Goal: Information Seeking & Learning: Find specific fact

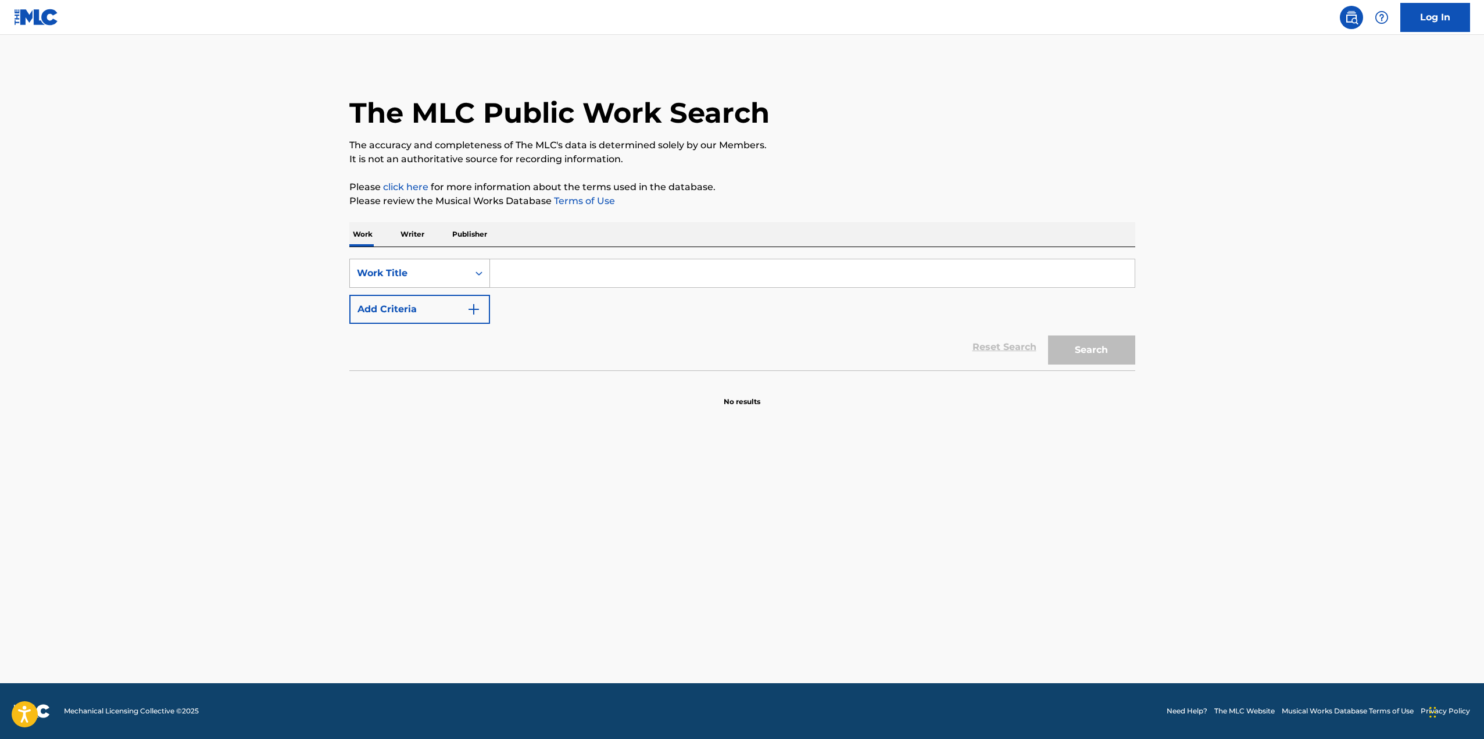
click at [478, 273] on icon "Search Form" at bounding box center [479, 273] width 7 height 4
click at [423, 367] on div "Publisher Name" at bounding box center [420, 360] width 140 height 29
click at [533, 283] on input "Search Form" at bounding box center [812, 273] width 645 height 28
type input "j"
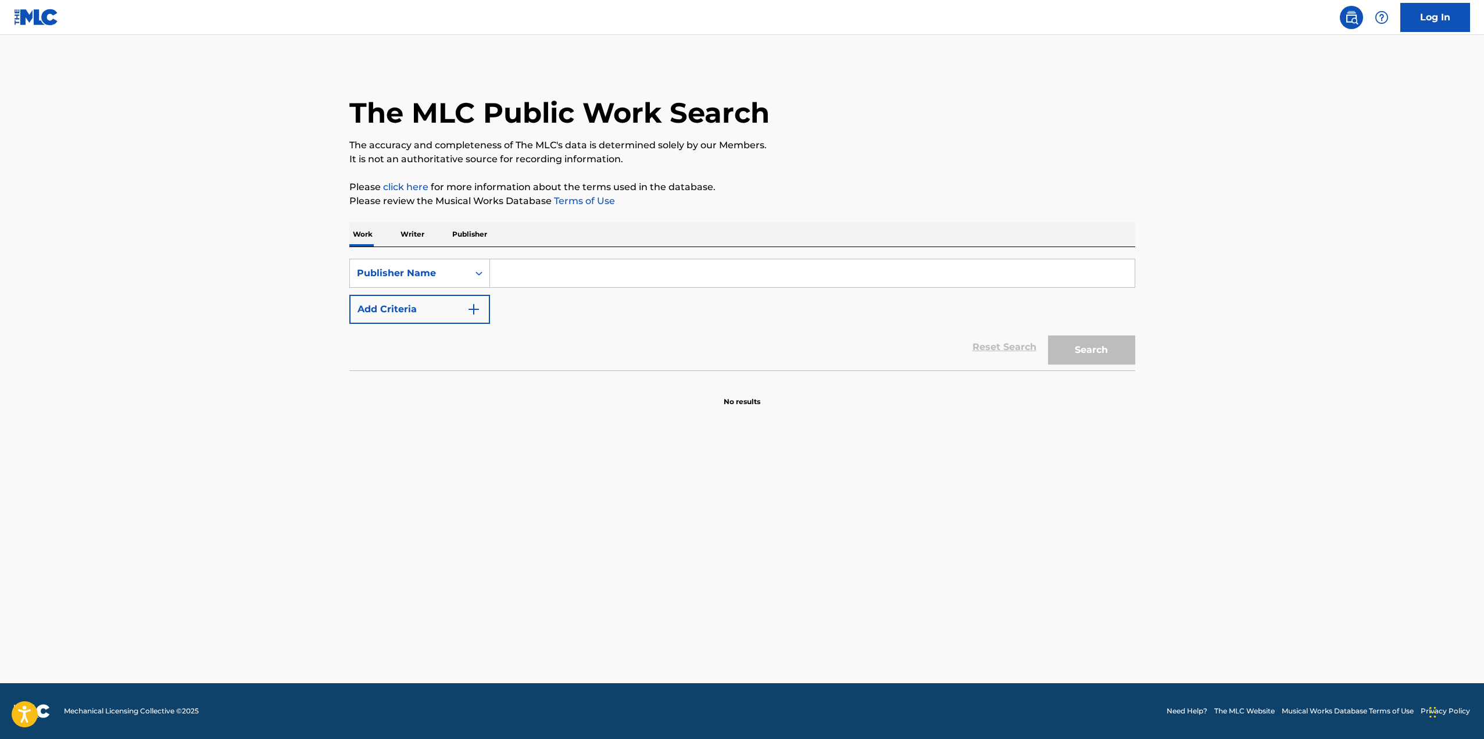
paste input "JUNIOR SENIOR PUBLISHING"
type input "JUNIOR SENIOR PUBLISHING"
click at [1048, 335] on button "Search" at bounding box center [1091, 349] width 87 height 29
click at [387, 275] on div "Publisher Name" at bounding box center [409, 273] width 105 height 14
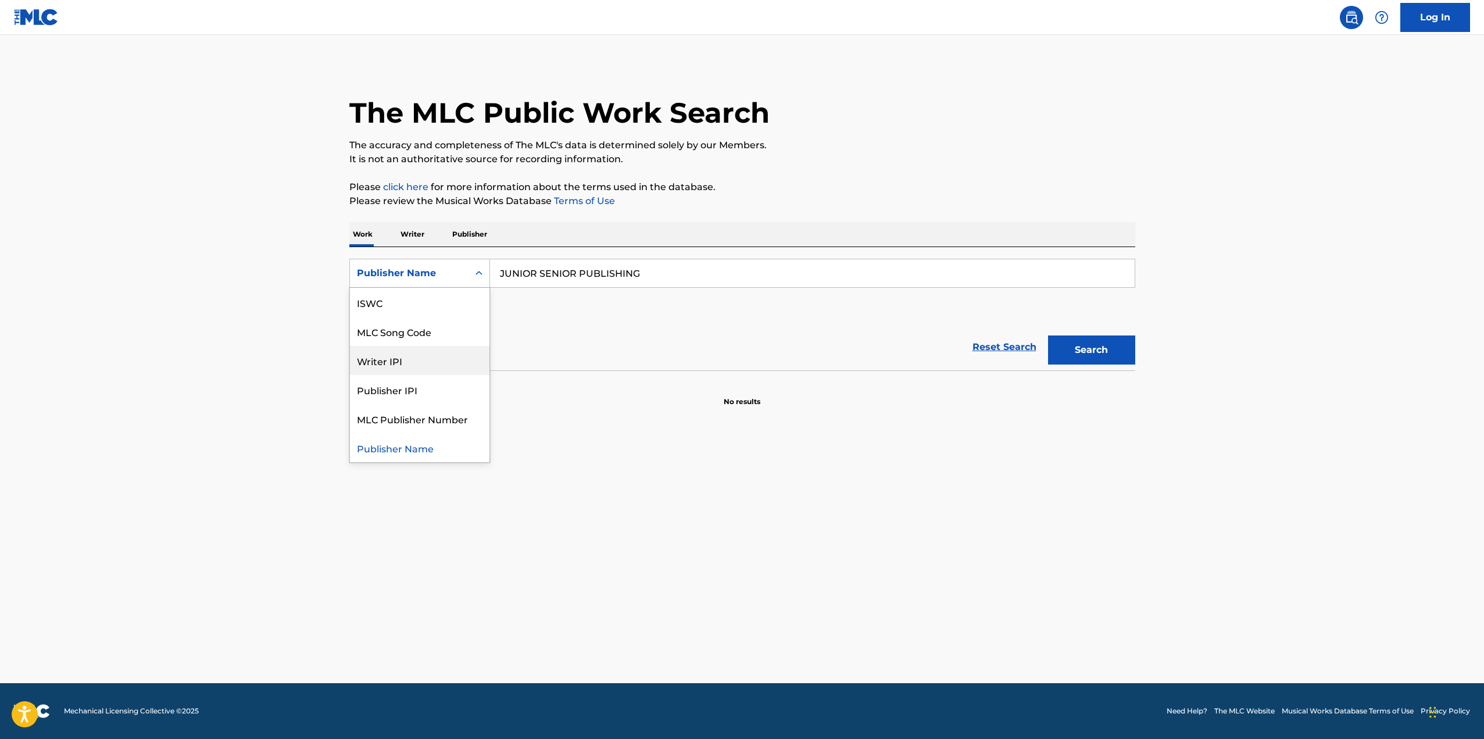
click at [399, 365] on div "Writer IPI" at bounding box center [420, 360] width 140 height 29
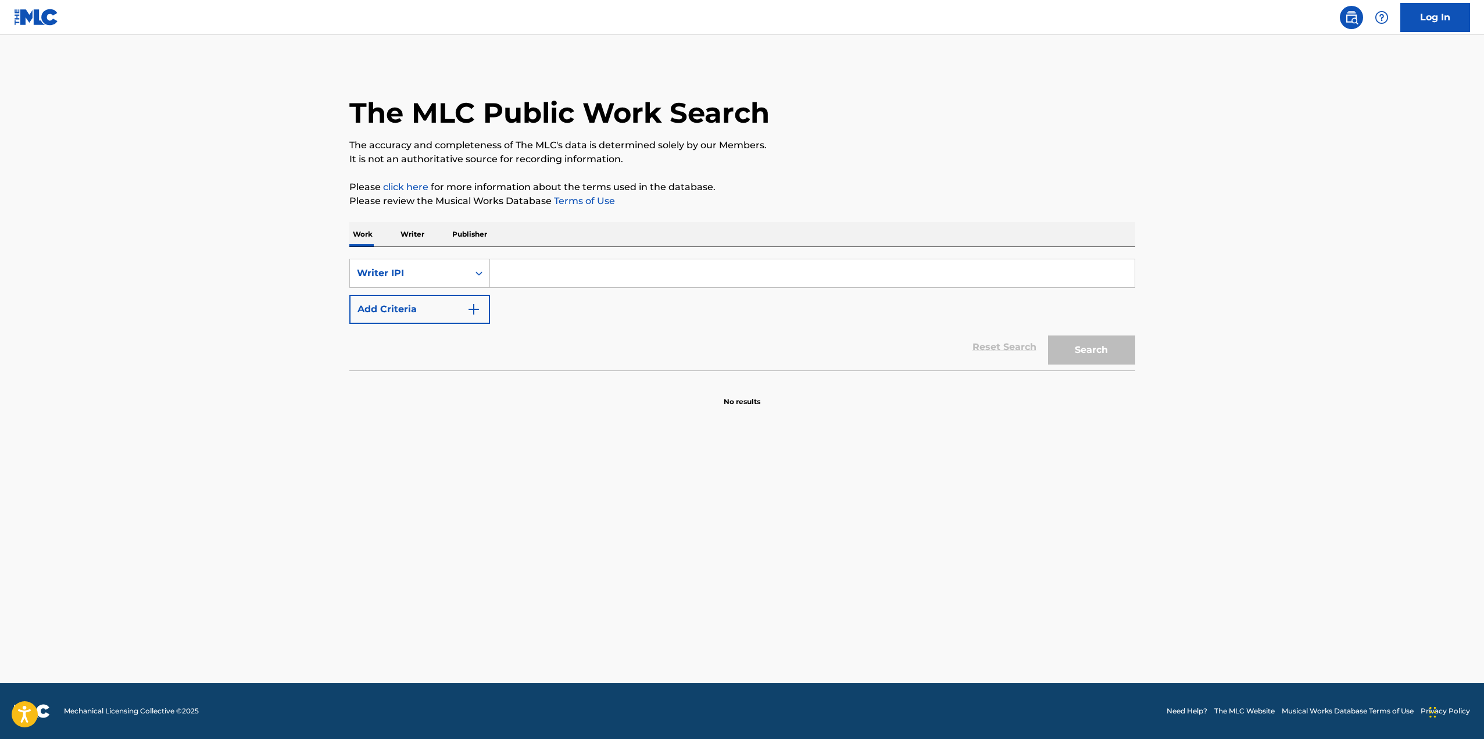
click at [538, 271] on input "Search Form" at bounding box center [812, 273] width 645 height 28
paste input "00712572362"
type input "00712572362"
click at [1048, 335] on button "Search" at bounding box center [1091, 349] width 87 height 29
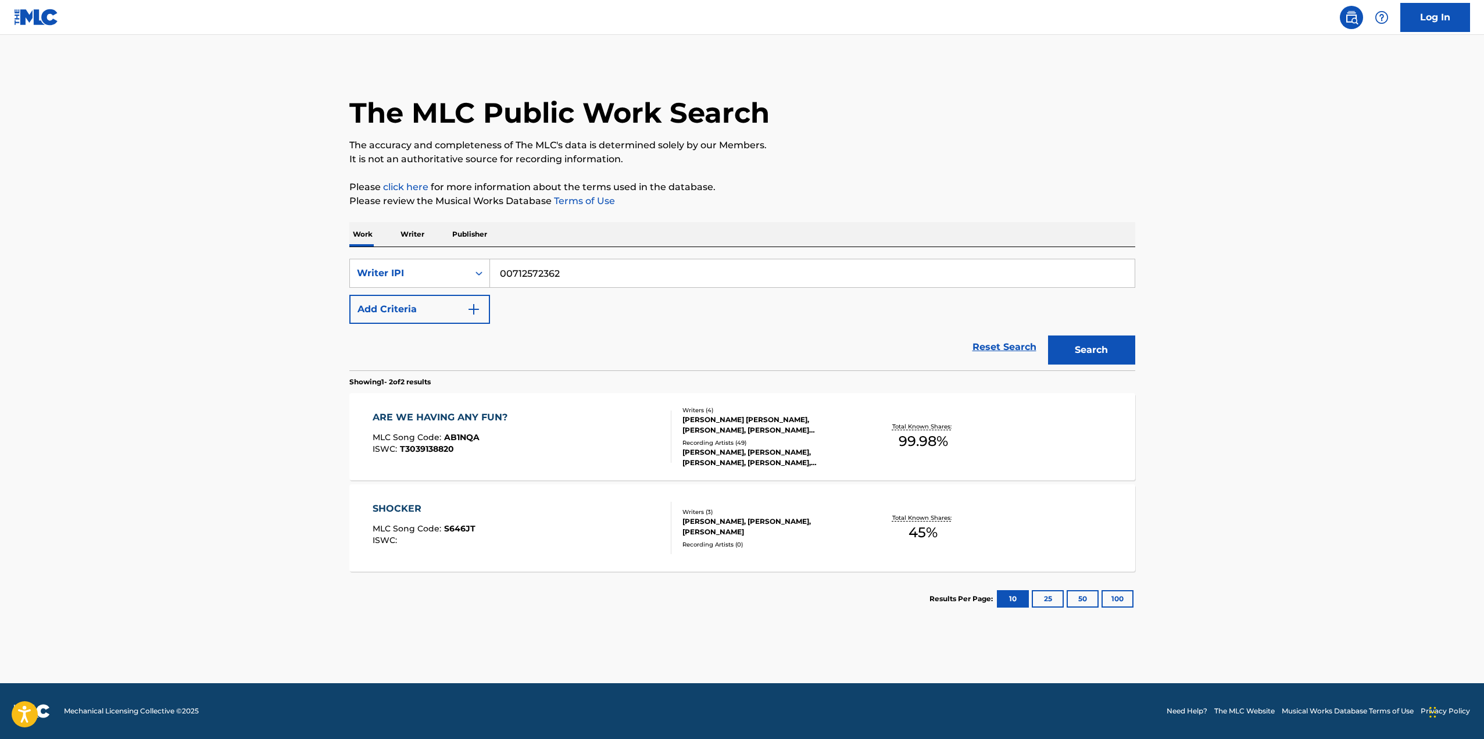
click at [516, 448] on div "ARE WE HAVING ANY FUN? MLC Song Code : AB1NQA ISWC : T3039138820" at bounding box center [522, 436] width 299 height 52
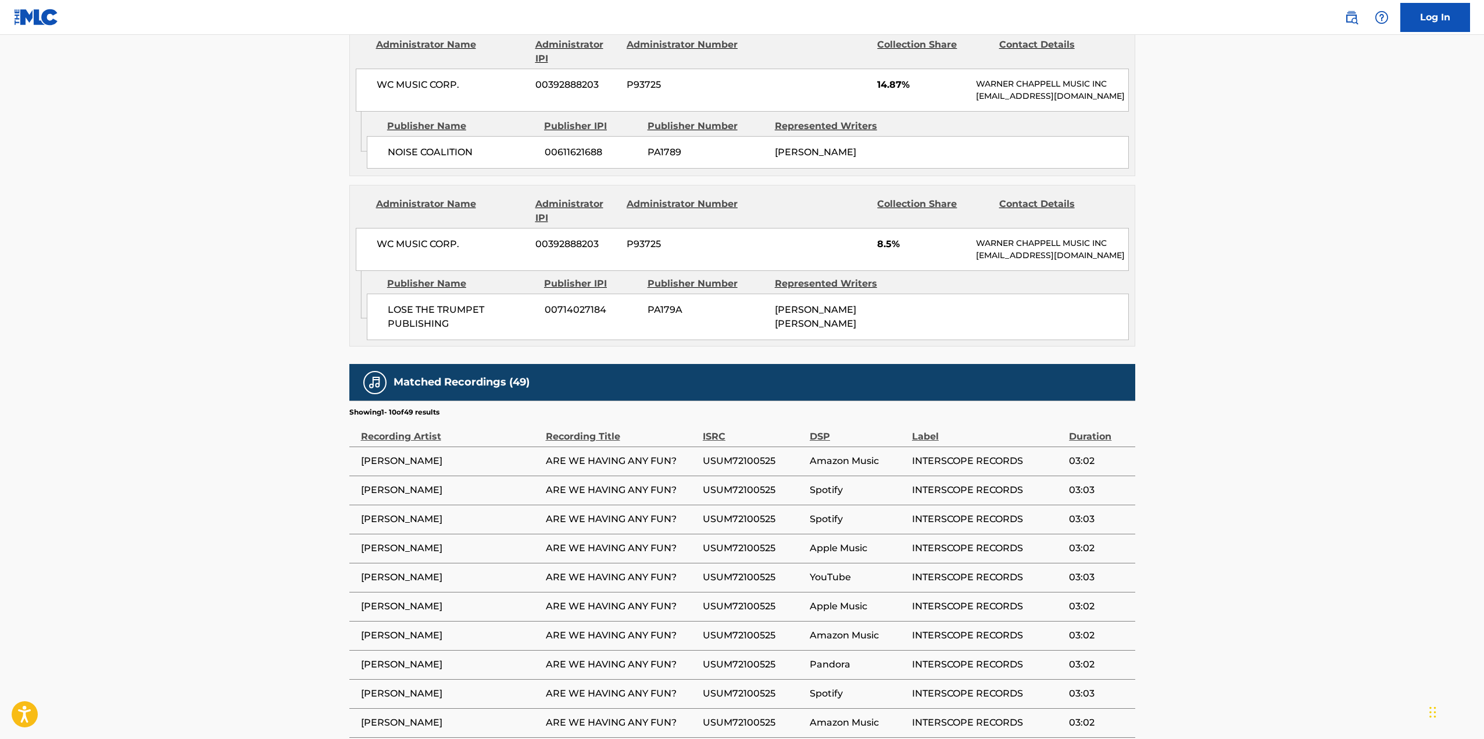
scroll to position [1337, 0]
